Goal: Information Seeking & Learning: Learn about a topic

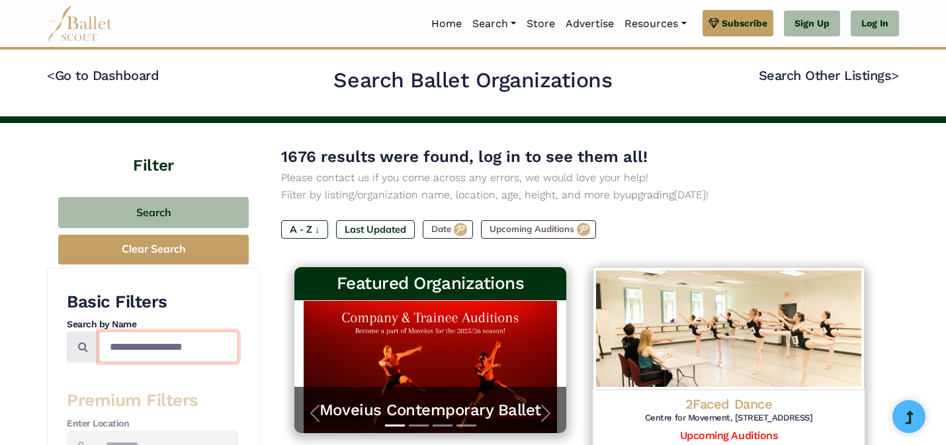
click at [183, 350] on input "Search by names..." at bounding box center [169, 347] width 140 height 31
click at [878, 18] on link "Log In" at bounding box center [875, 24] width 48 height 26
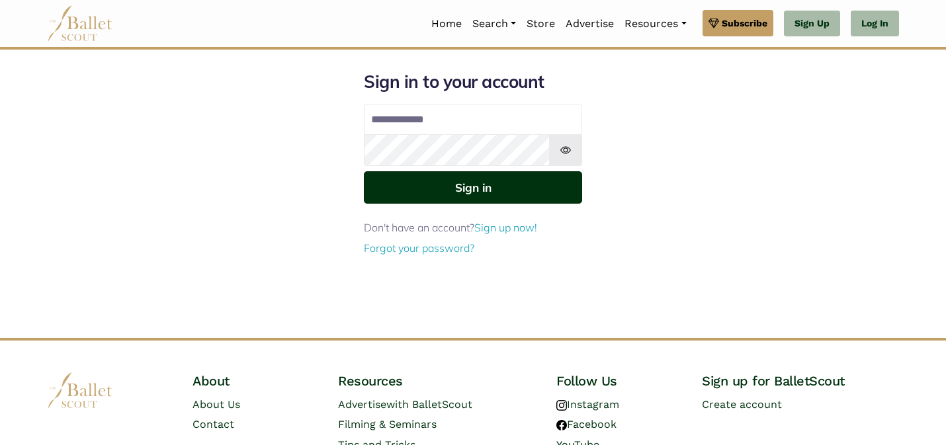
type input "**********"
click at [484, 194] on button "Sign in" at bounding box center [473, 187] width 218 height 32
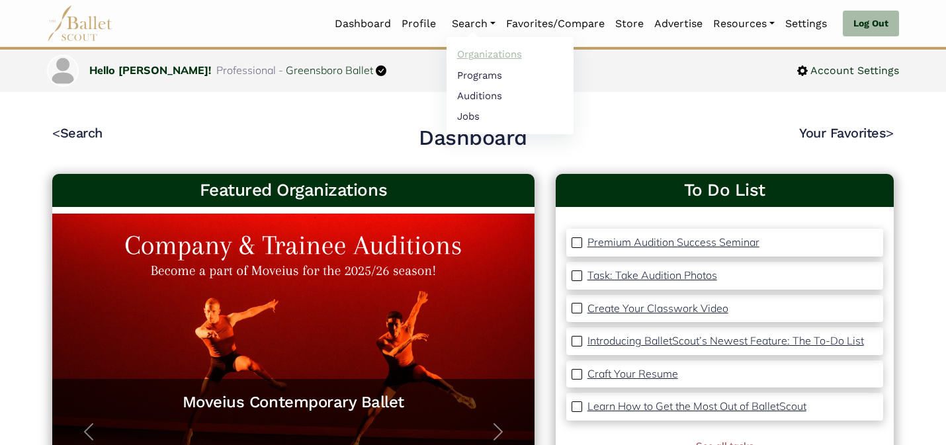
click at [475, 47] on link "Organizations" at bounding box center [510, 54] width 127 height 21
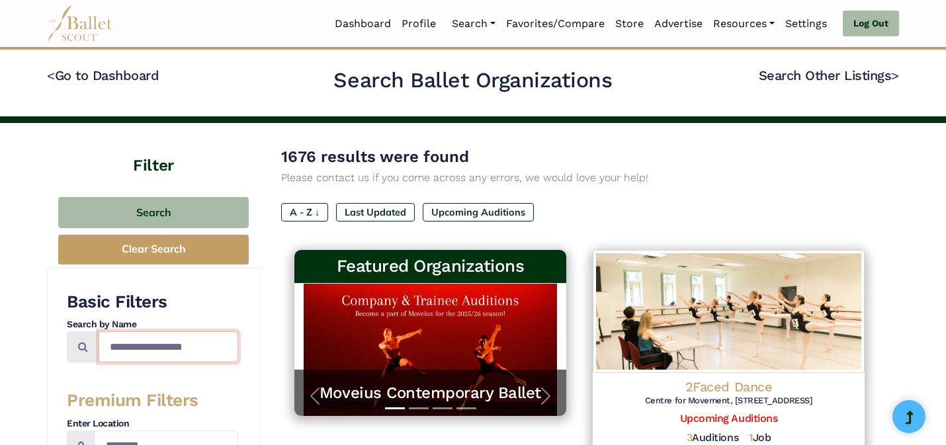
click at [176, 351] on input "Search by names..." at bounding box center [169, 347] width 140 height 31
type input "*********"
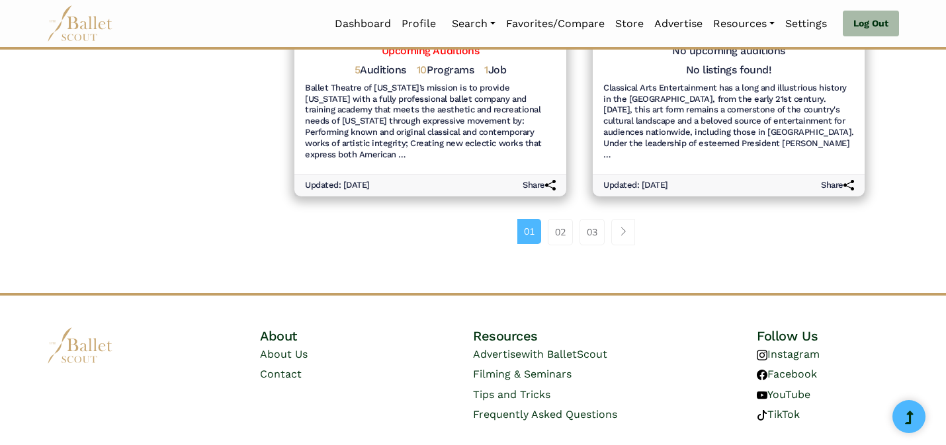
scroll to position [1675, 0]
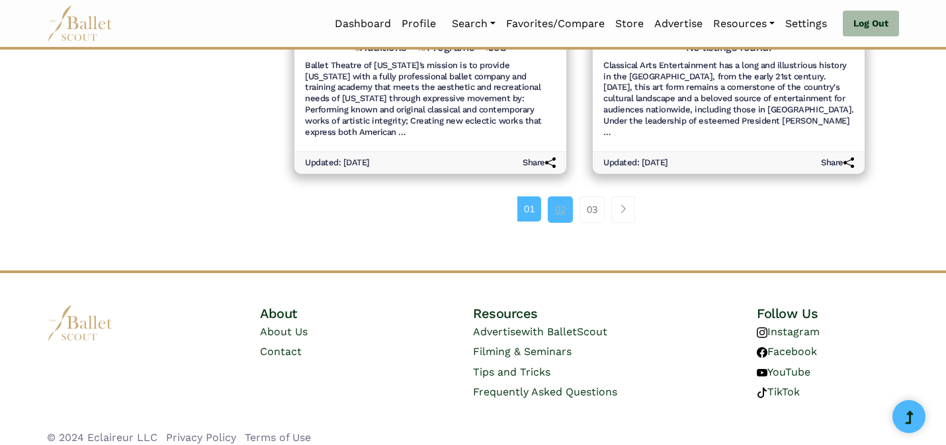
click at [565, 201] on link "02" at bounding box center [560, 210] width 25 height 26
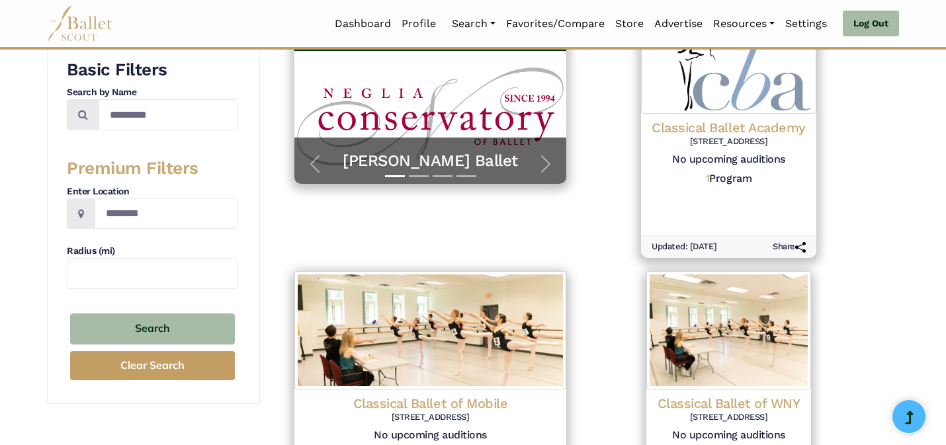
scroll to position [212, 0]
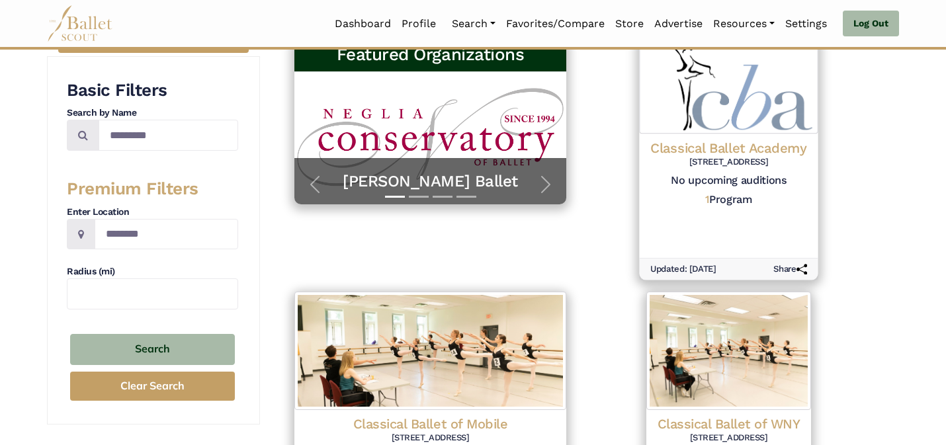
click at [748, 196] on h5 "1 Program" at bounding box center [728, 200] width 47 height 14
click at [720, 196] on h5 "1 Program" at bounding box center [728, 200] width 47 height 14
click at [762, 152] on h4 "Classical Ballet Academy" at bounding box center [728, 149] width 157 height 18
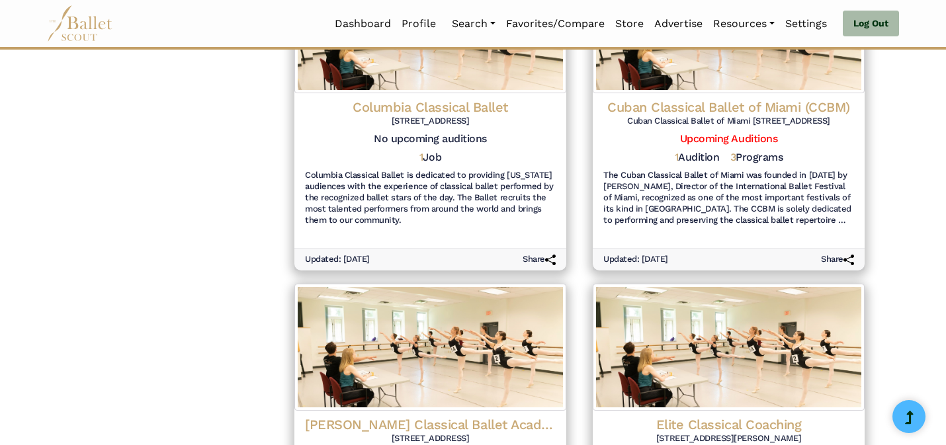
scroll to position [419, 0]
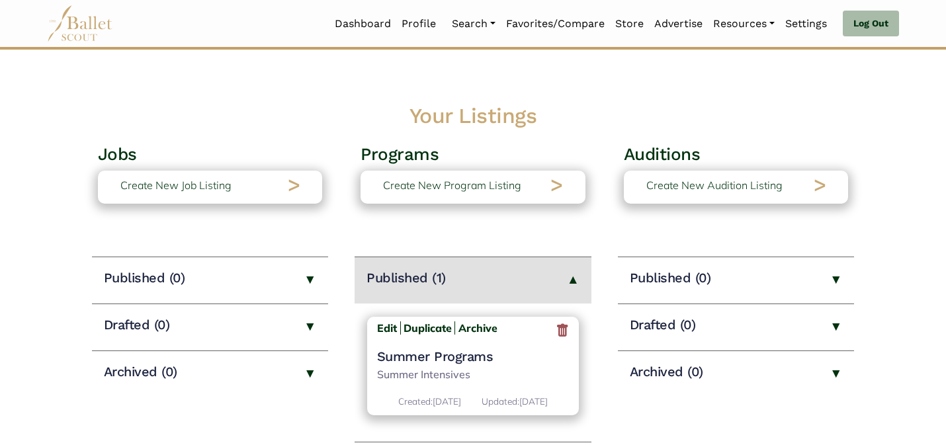
click at [430, 359] on h4 "Summer Programs" at bounding box center [473, 356] width 193 height 17
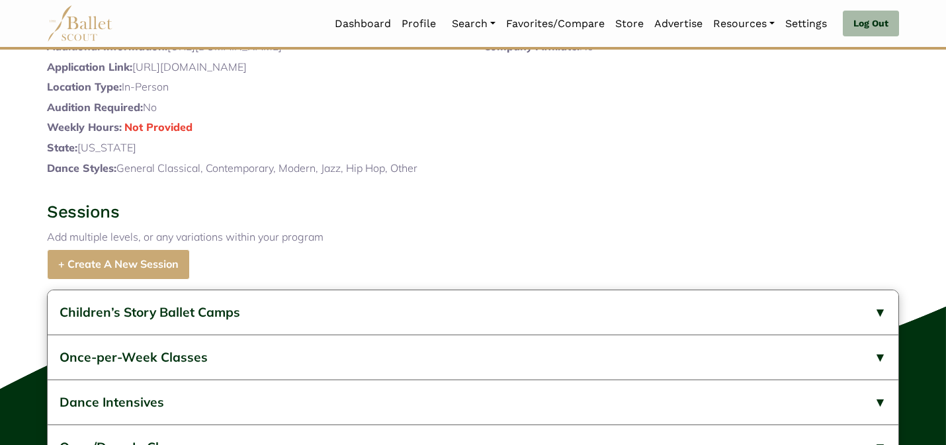
scroll to position [366, 0]
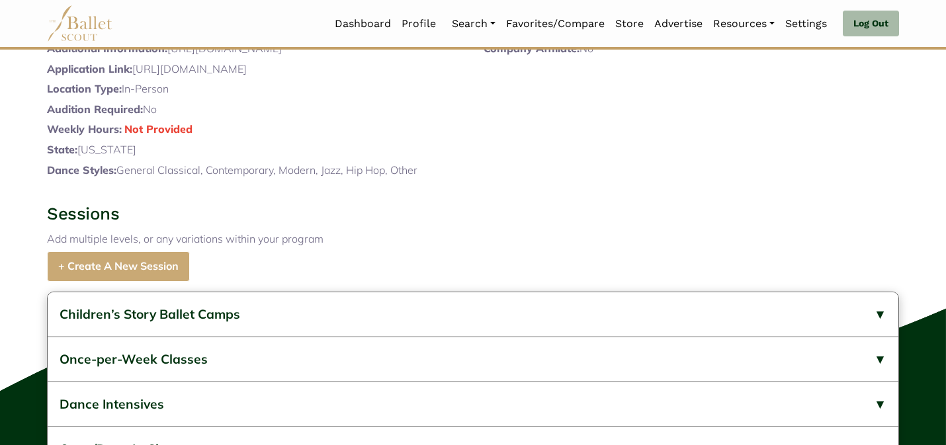
drag, startPoint x: 443, startPoint y: 106, endPoint x: 168, endPoint y: 97, distance: 275.4
click at [168, 58] on p "Additional Information: https://www.classicalballet.net/summer-2024-schedule" at bounding box center [255, 48] width 416 height 17
copy p "https://www.classicalballet.net/summer-2024-schedule"
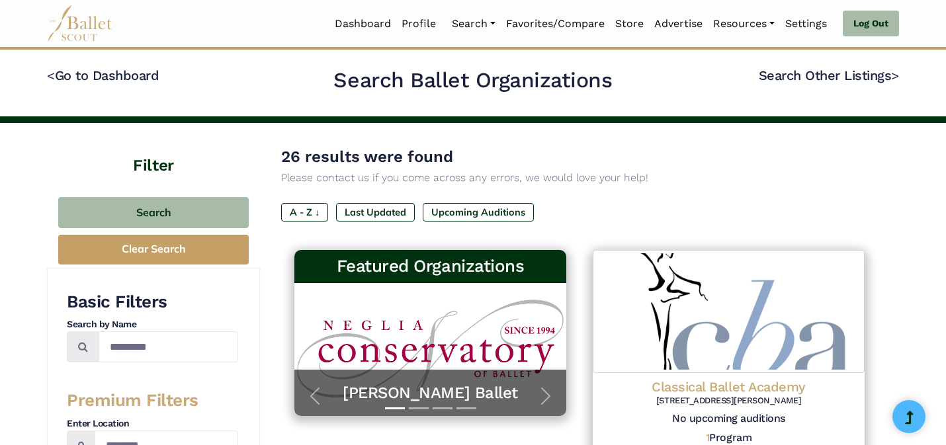
scroll to position [419, 0]
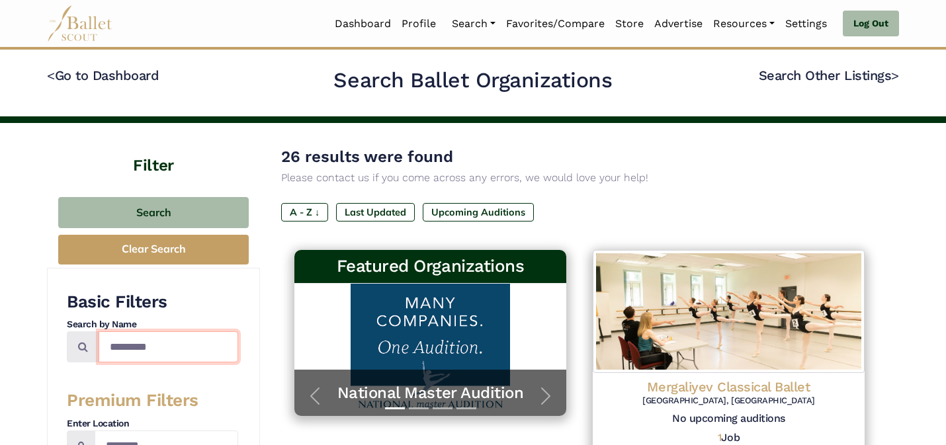
drag, startPoint x: 197, startPoint y: 353, endPoint x: 198, endPoint y: 289, distance: 64.9
click at [198, 289] on div "Basic Filters Search by Name ********* Premium Filters Enter Location Radius (m…" at bounding box center [153, 452] width 213 height 369
click at [643, 211] on div "A - Z ↓ Last Updated Upcoming Auditions" at bounding box center [579, 215] width 597 height 24
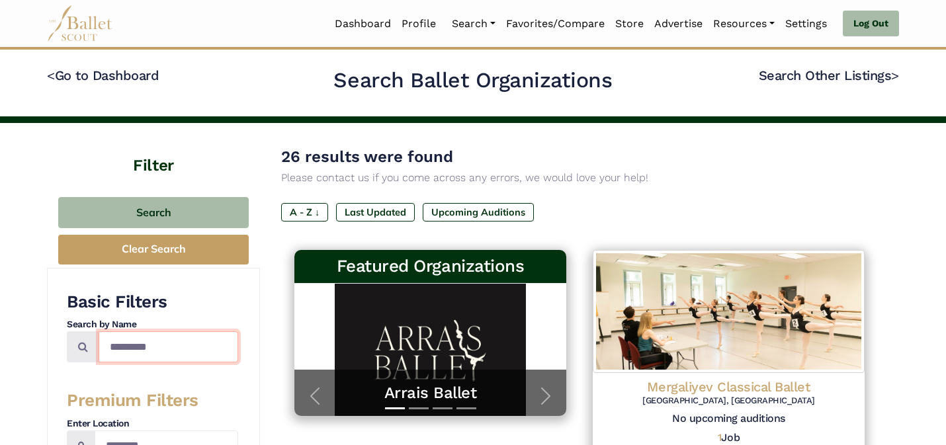
drag, startPoint x: 195, startPoint y: 348, endPoint x: 195, endPoint y: 312, distance: 36.4
click at [195, 312] on div "Basic Filters Search by Name *********" at bounding box center [152, 326] width 171 height 71
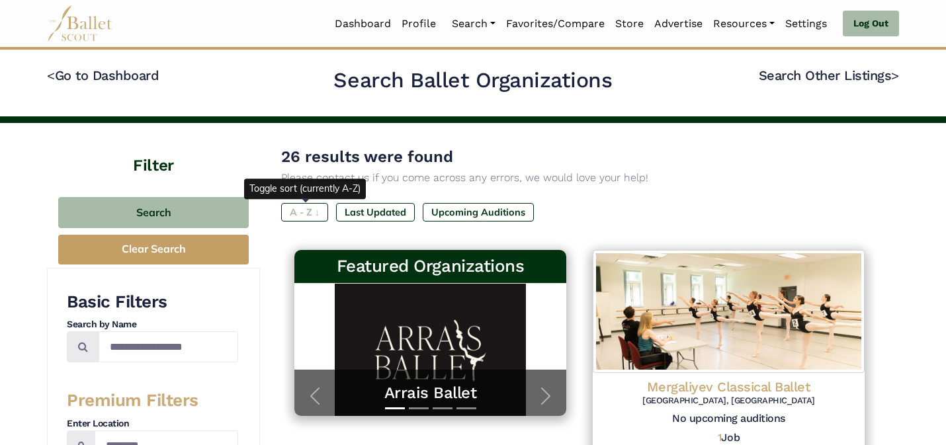
click at [306, 210] on label "A - Z ↓" at bounding box center [304, 212] width 47 height 19
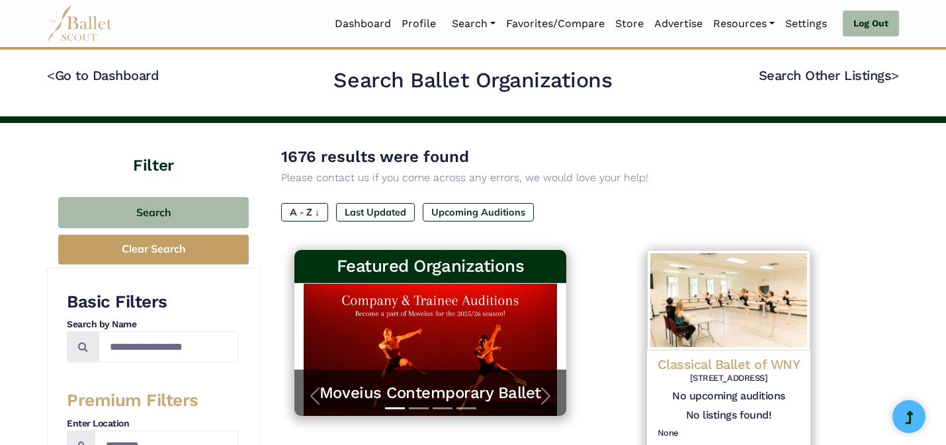
click at [615, 152] on div "1676 results were found Please contact us if you come across any errors, we wou…" at bounding box center [579, 165] width 597 height 42
click at [668, 302] on img at bounding box center [728, 299] width 167 height 103
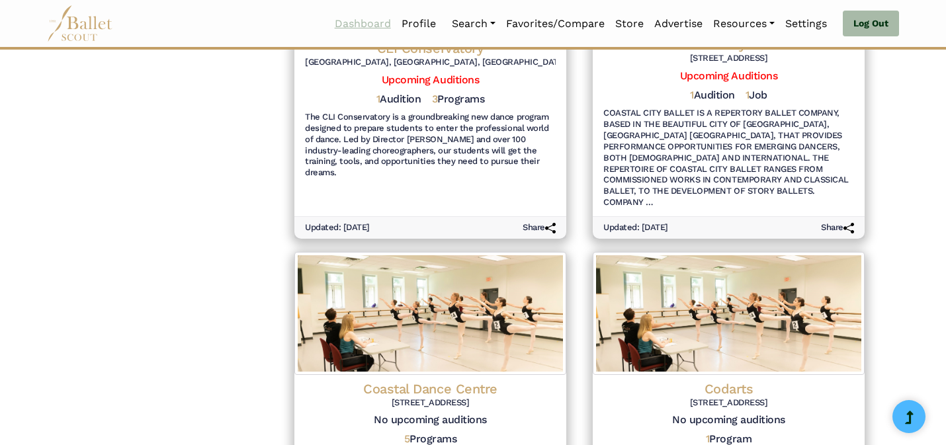
scroll to position [1642, 0]
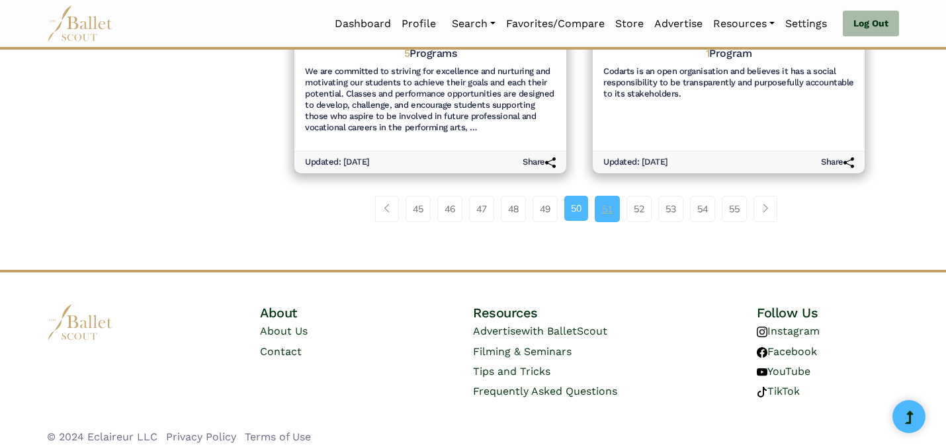
click at [604, 196] on link "51" at bounding box center [607, 209] width 25 height 26
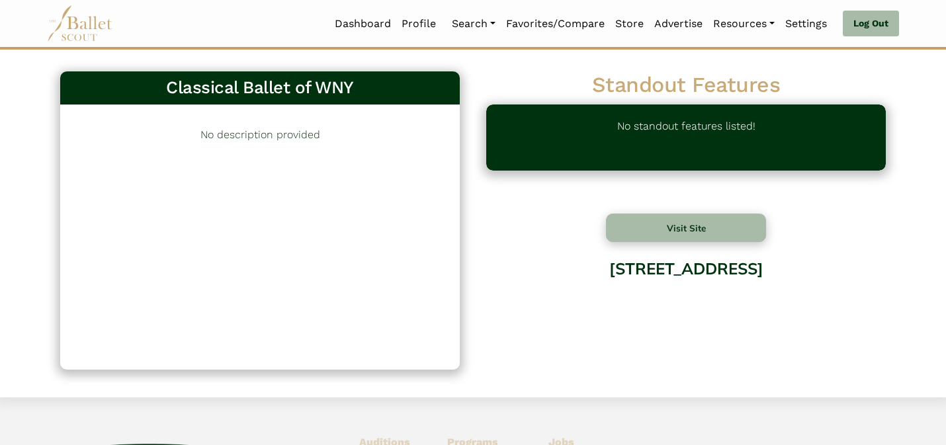
click at [427, 156] on div "No description provided" at bounding box center [260, 237] width 400 height 265
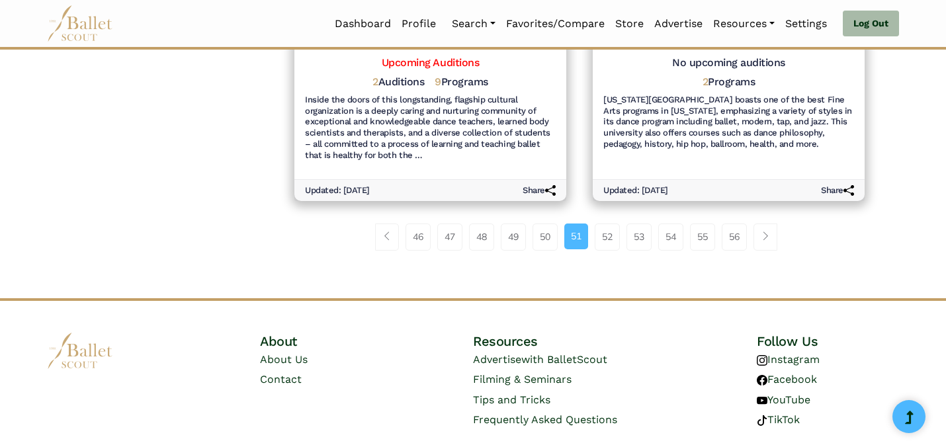
scroll to position [1693, 0]
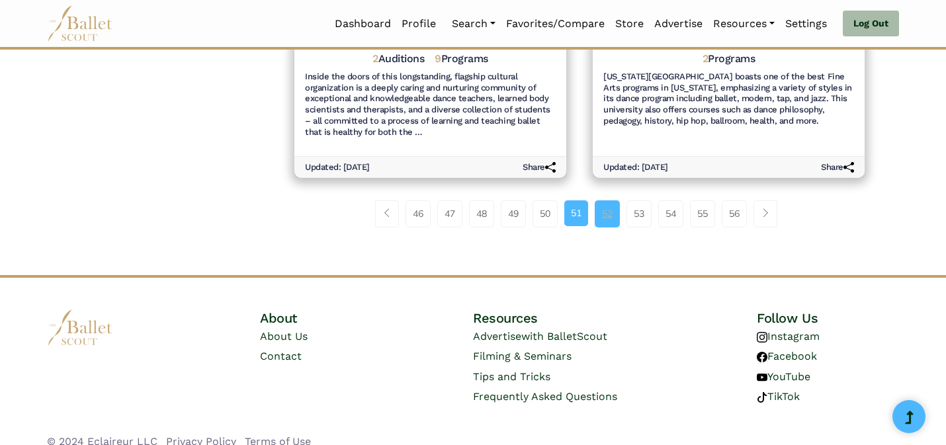
click at [600, 212] on link "52" at bounding box center [607, 214] width 25 height 26
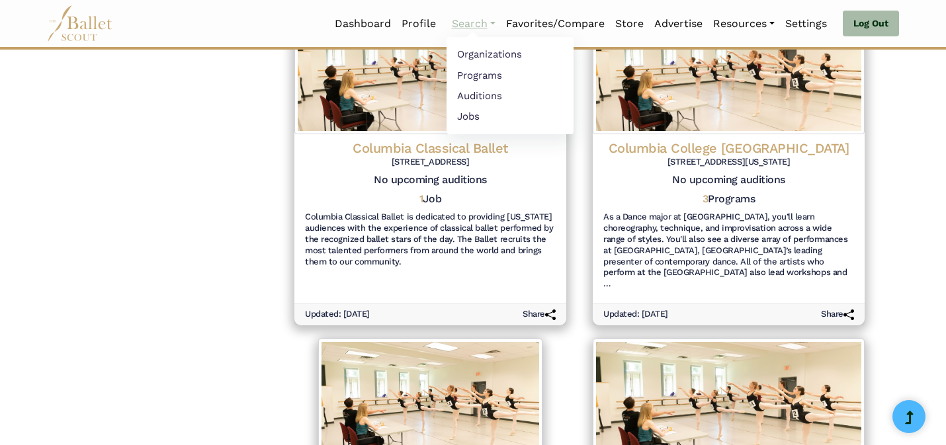
scroll to position [970, 0]
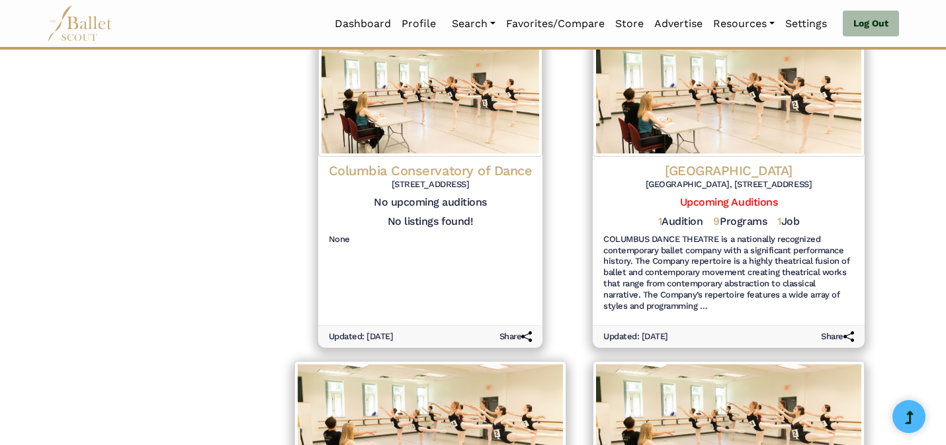
scroll to position [1177, 0]
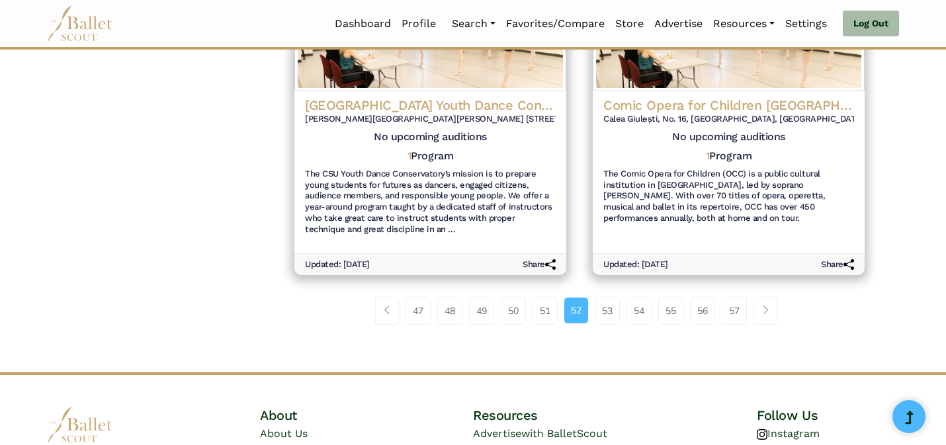
scroll to position [1698, 0]
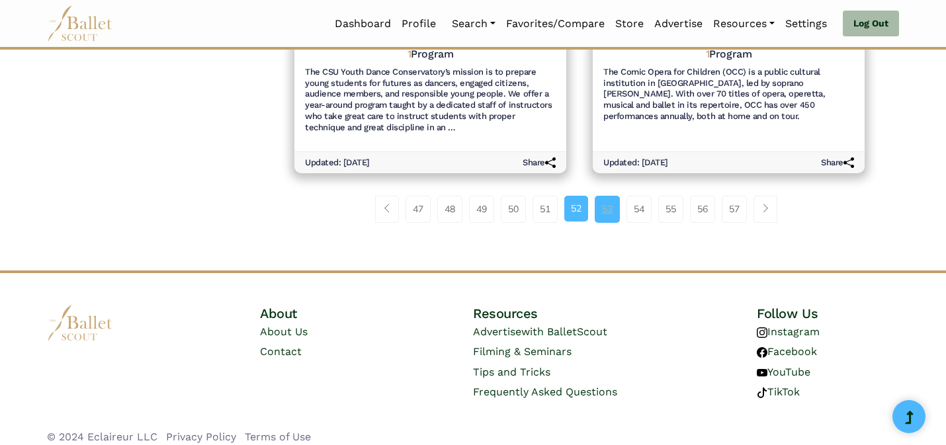
click at [605, 198] on link "53" at bounding box center [607, 209] width 25 height 26
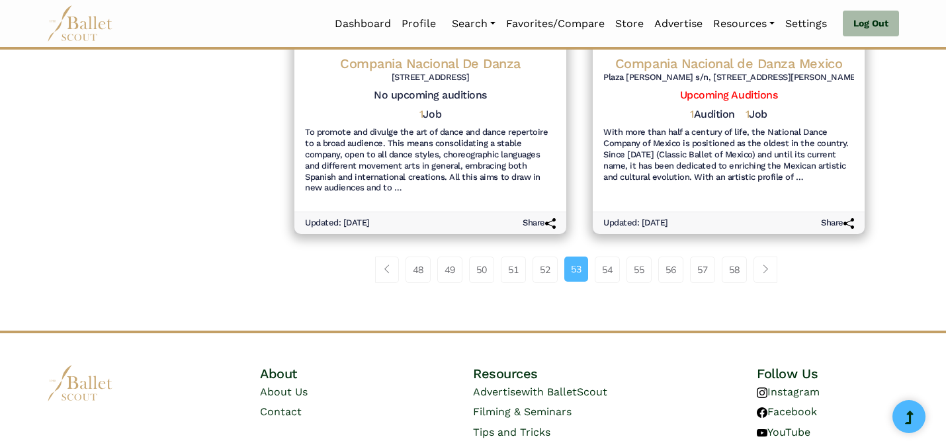
scroll to position [1664, 0]
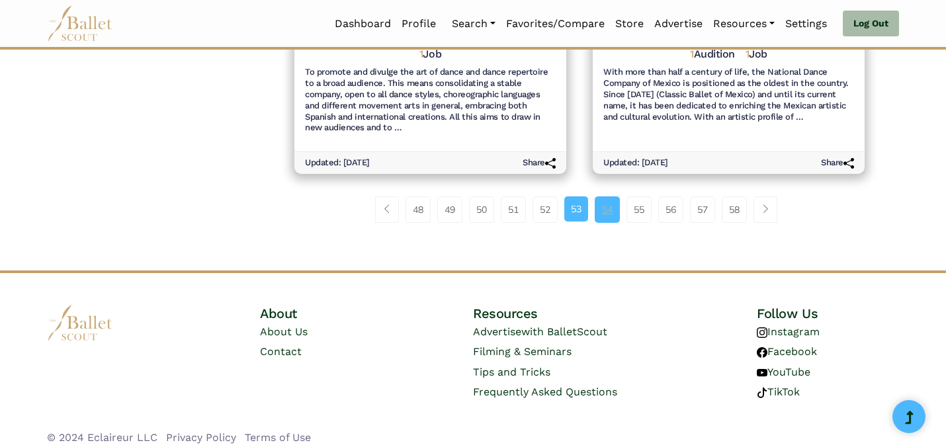
click at [596, 202] on link "54" at bounding box center [607, 210] width 25 height 26
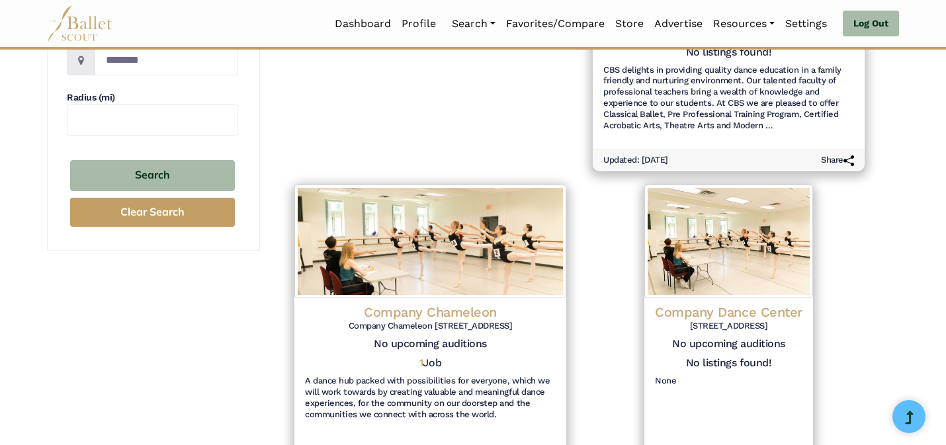
scroll to position [419, 0]
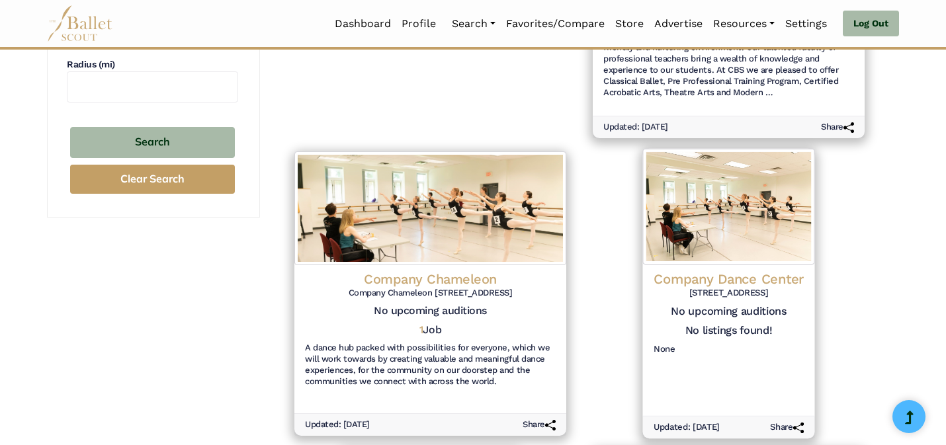
click at [701, 249] on img at bounding box center [728, 207] width 171 height 116
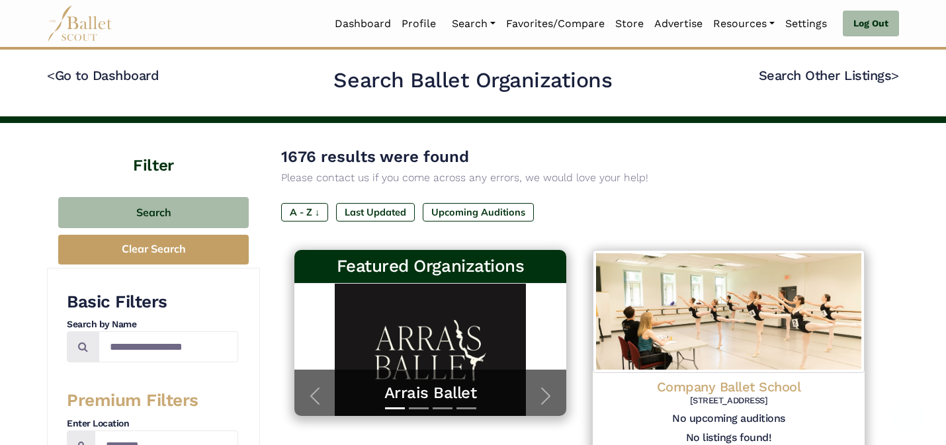
scroll to position [419, 0]
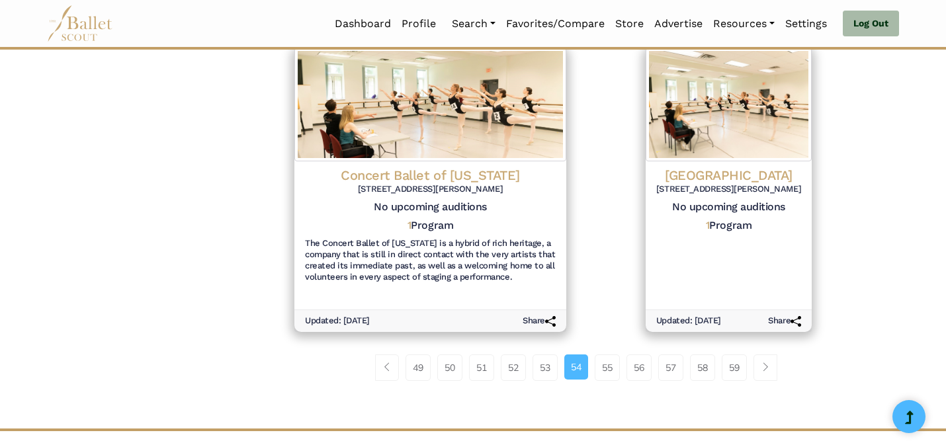
scroll to position [1505, 0]
click at [605, 360] on link "55" at bounding box center [607, 368] width 25 height 26
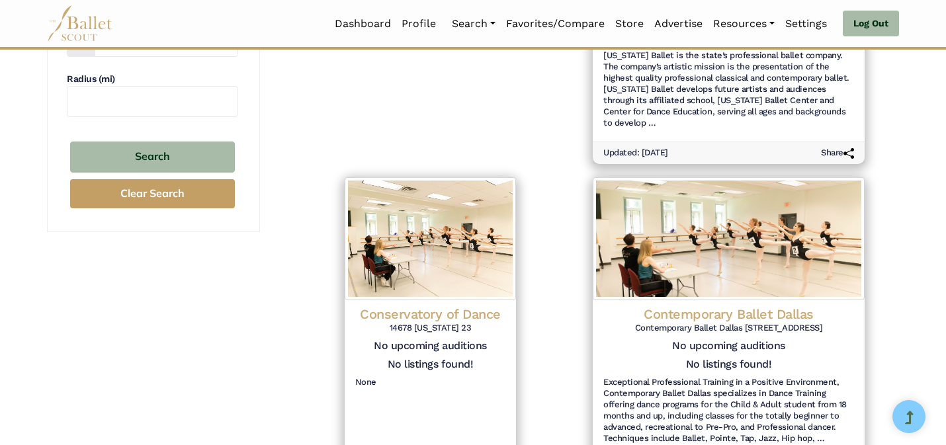
scroll to position [419, 0]
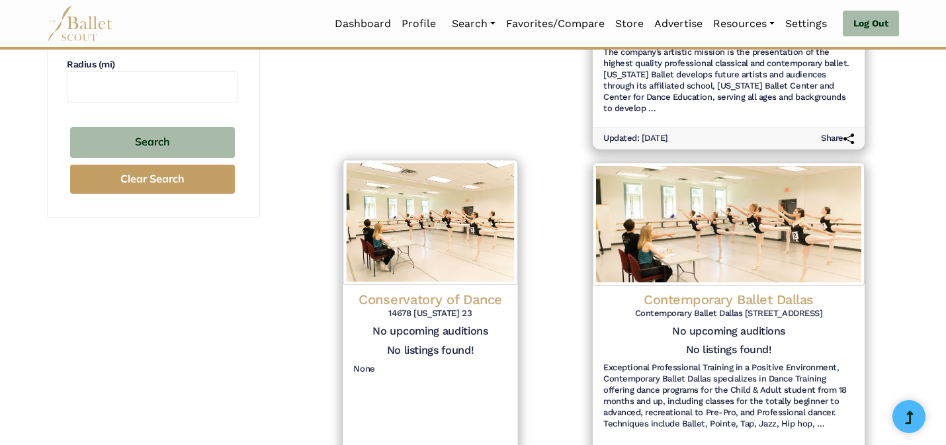
click at [451, 263] on img at bounding box center [430, 222] width 175 height 125
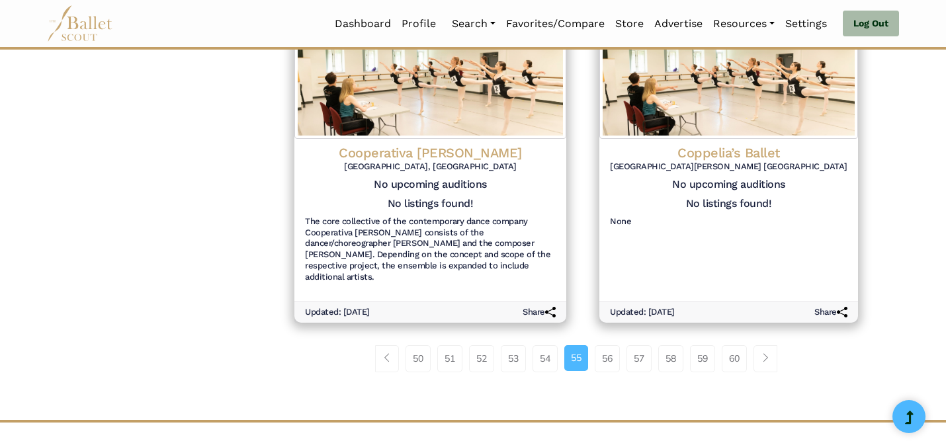
scroll to position [1543, 0]
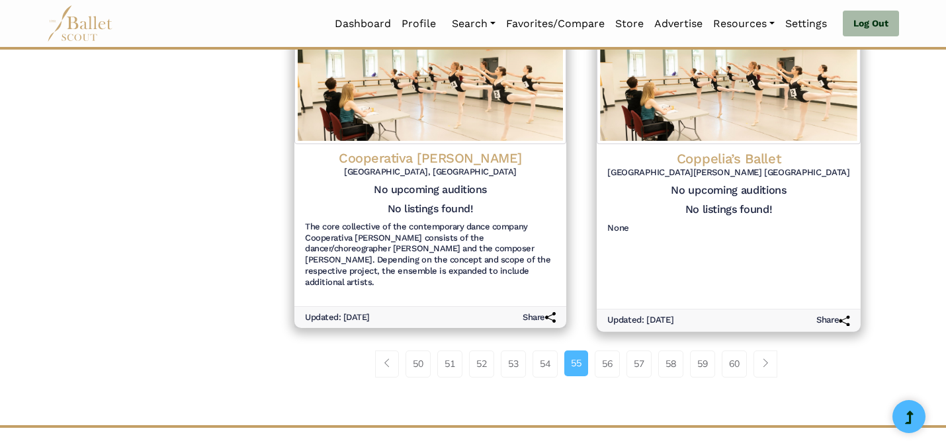
click at [737, 126] on img at bounding box center [729, 81] width 264 height 125
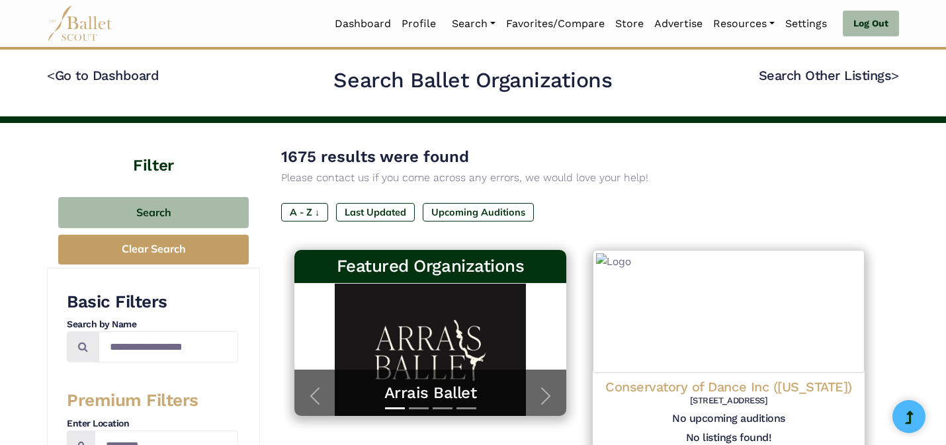
scroll to position [1543, 0]
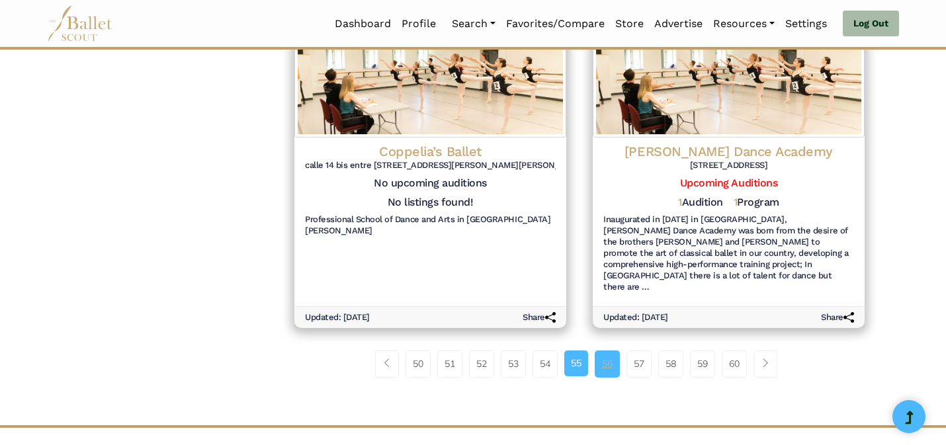
click at [601, 351] on link "56" at bounding box center [607, 364] width 25 height 26
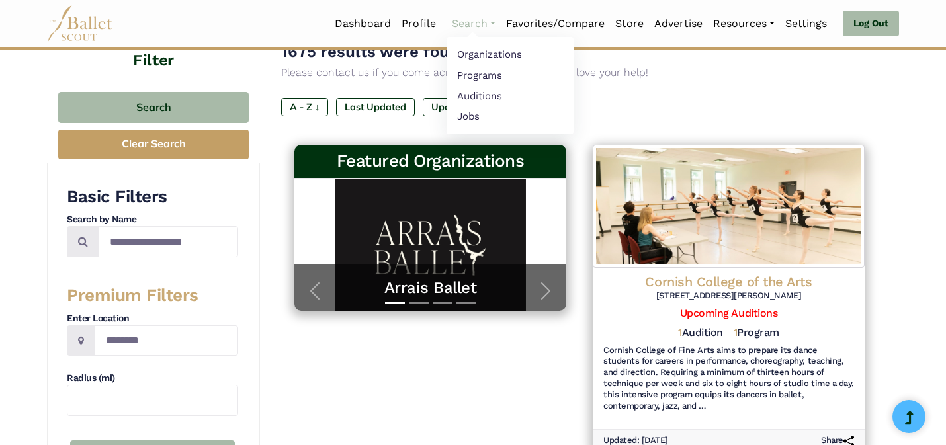
scroll to position [79, 0]
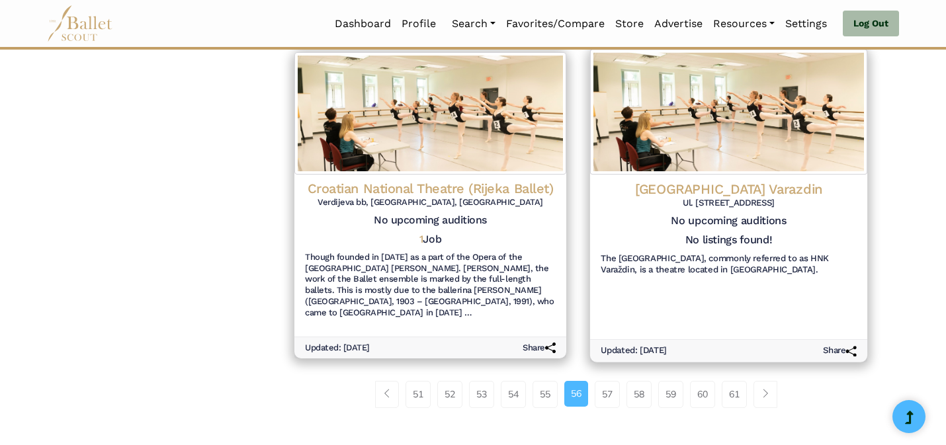
scroll to position [1384, 0]
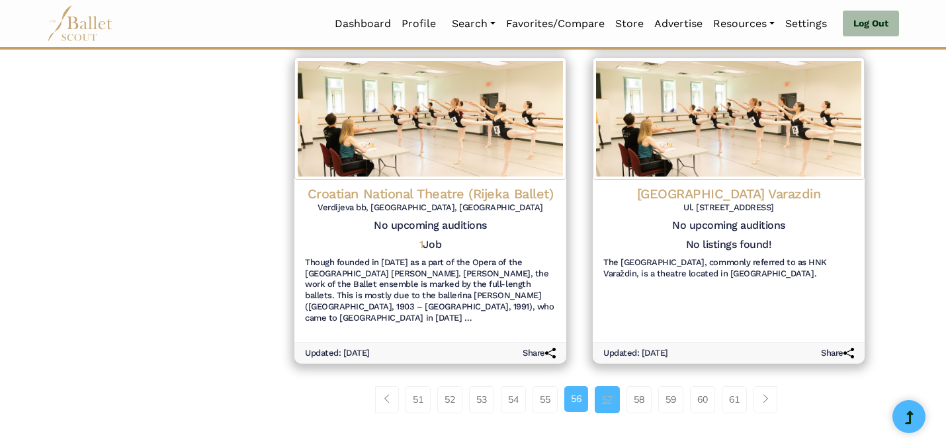
click at [603, 386] on link "57" at bounding box center [607, 399] width 25 height 26
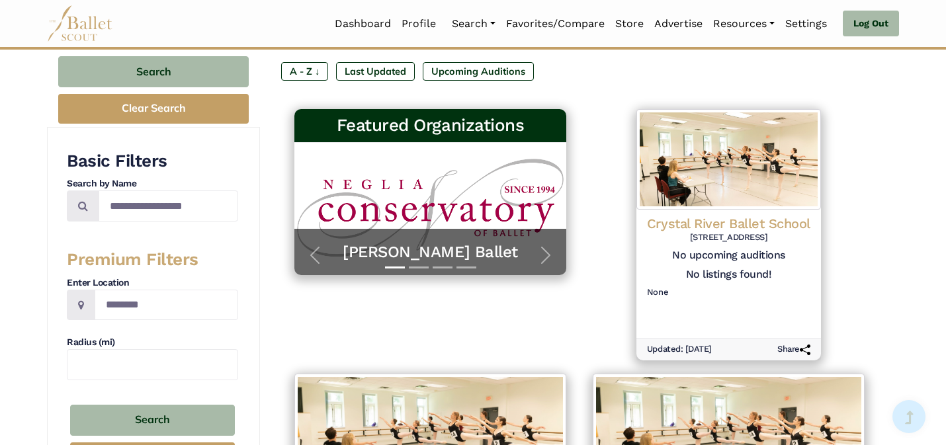
scroll to position [73, 0]
